Goal: Task Accomplishment & Management: Use online tool/utility

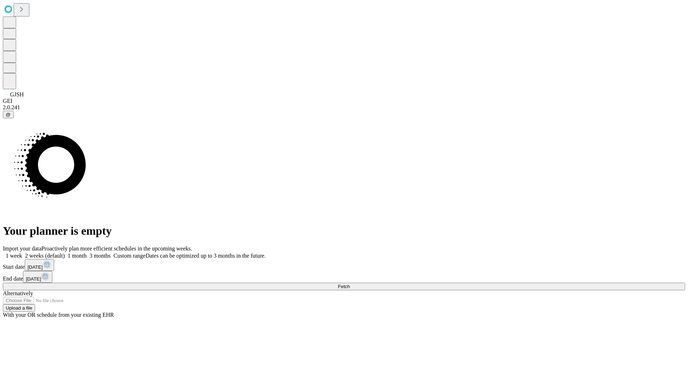
click at [350, 284] on span "Fetch" at bounding box center [344, 286] width 12 height 5
